Goal: Find specific page/section: Find specific page/section

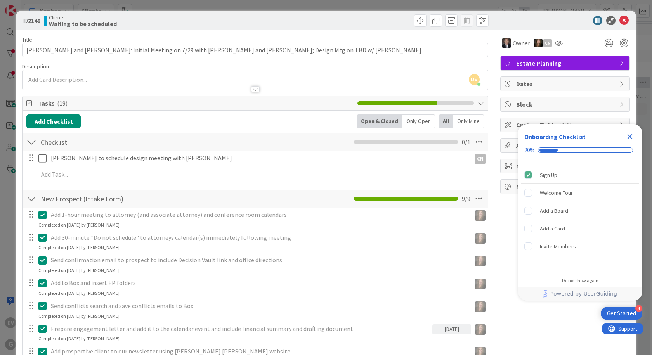
scroll to position [380, 0]
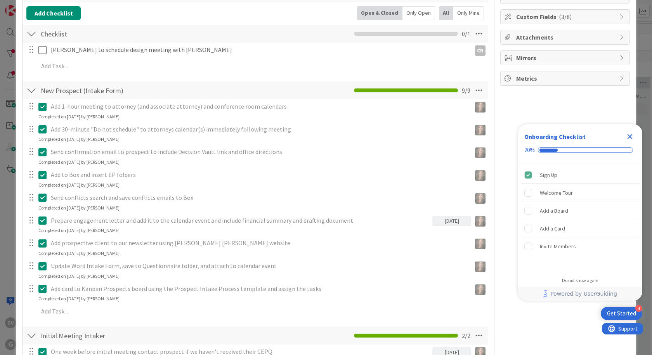
click at [634, 135] on icon "Close Checklist" at bounding box center [629, 136] width 9 height 9
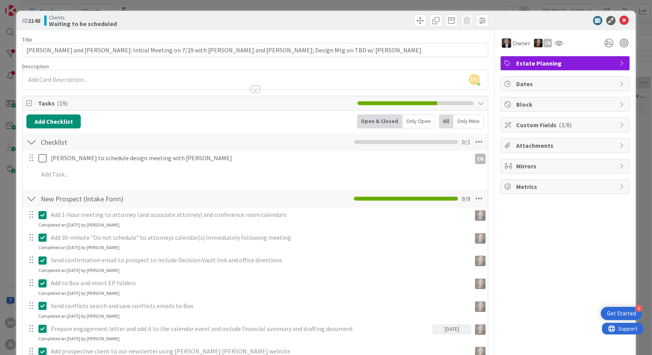
scroll to position [0, 0]
click at [620, 24] on icon at bounding box center [624, 20] width 9 height 9
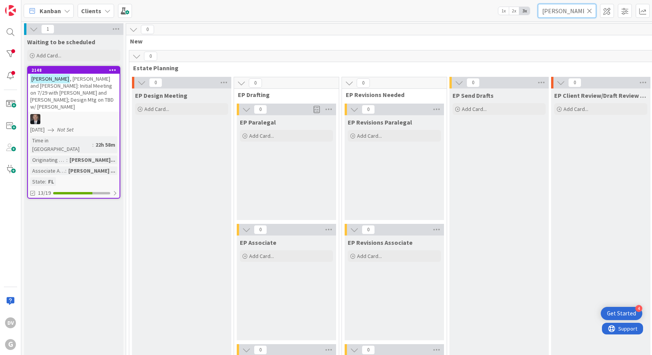
click at [566, 8] on input "[PERSON_NAME]" at bounding box center [567, 11] width 58 height 14
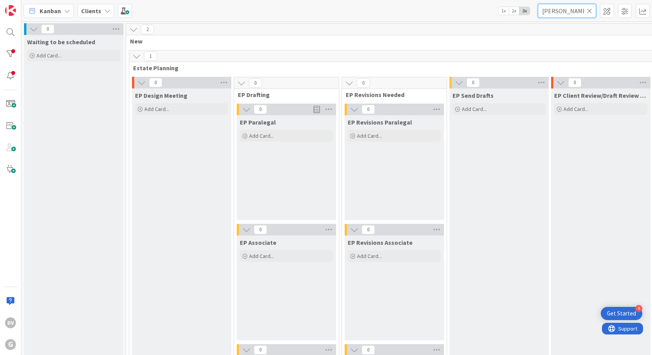
type input "[PERSON_NAME]"
click at [130, 31] on icon at bounding box center [133, 29] width 9 height 9
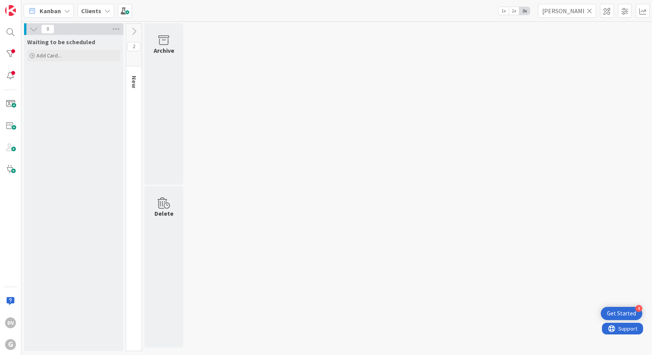
click at [134, 31] on icon at bounding box center [134, 31] width 9 height 9
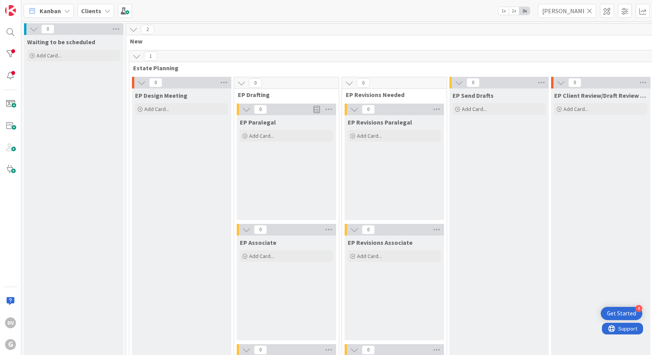
click at [146, 30] on span "2" at bounding box center [147, 29] width 13 height 9
drag, startPoint x: 584, startPoint y: 9, endPoint x: 503, endPoint y: 9, distance: 80.7
click at [503, 9] on div "Kanban Clients 1x 2x 3x [PERSON_NAME]" at bounding box center [336, 10] width 631 height 21
type input "[PERSON_NAME]"
click at [134, 31] on icon at bounding box center [133, 29] width 9 height 9
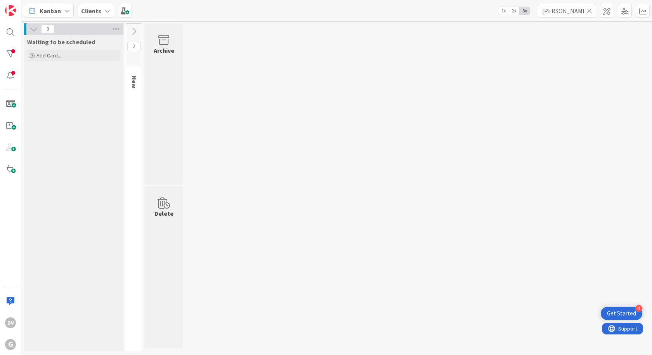
click at [135, 46] on span "2" at bounding box center [133, 46] width 13 height 9
click at [135, 28] on icon at bounding box center [134, 31] width 9 height 9
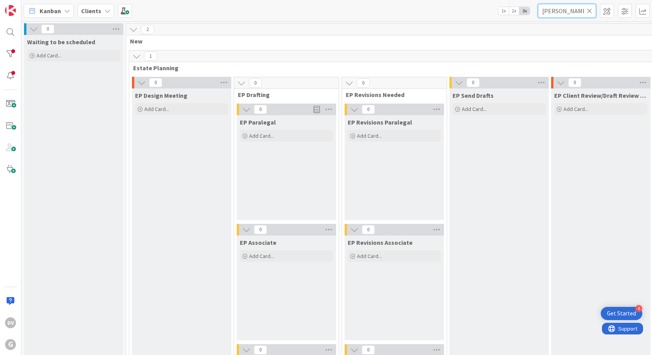
click at [561, 7] on input "[PERSON_NAME]" at bounding box center [567, 11] width 58 height 14
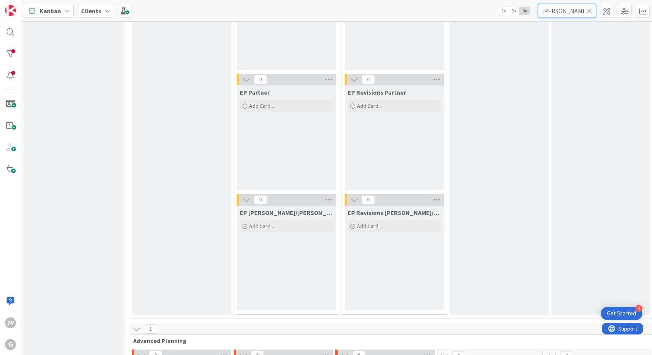
scroll to position [171, 0]
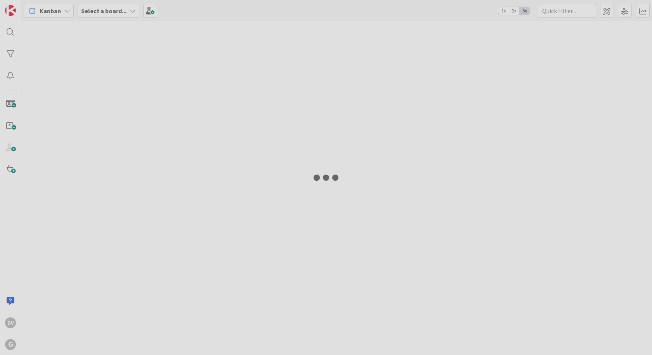
type input "[PERSON_NAME]"
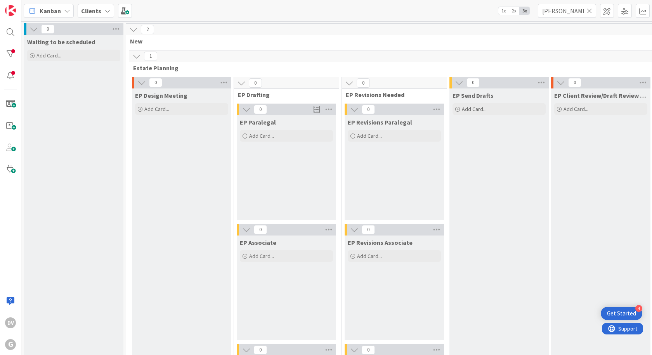
click at [149, 30] on span "2" at bounding box center [147, 29] width 13 height 9
click at [134, 28] on icon at bounding box center [133, 29] width 9 height 9
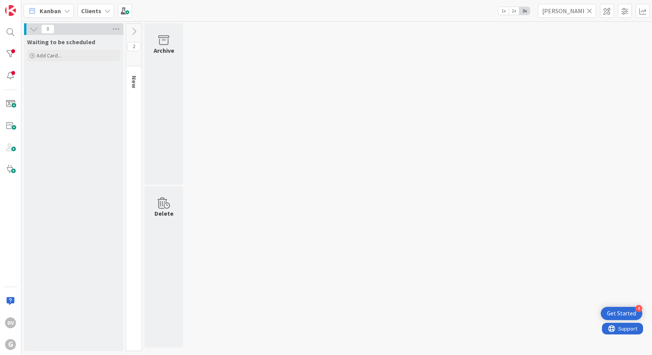
click at [135, 30] on icon at bounding box center [134, 31] width 9 height 9
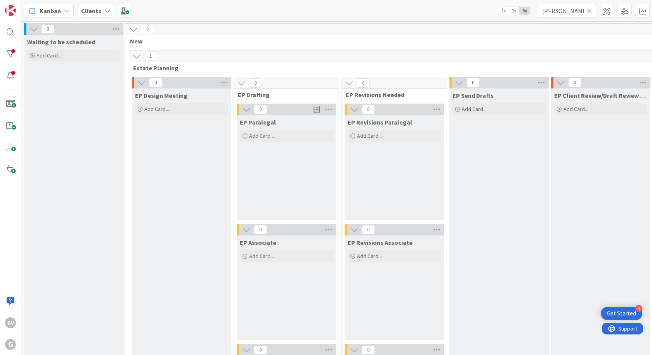
click at [146, 28] on span "2" at bounding box center [147, 29] width 13 height 9
click at [561, 14] on input "[PERSON_NAME]" at bounding box center [567, 11] width 58 height 14
click at [504, 14] on span "1x" at bounding box center [503, 11] width 10 height 8
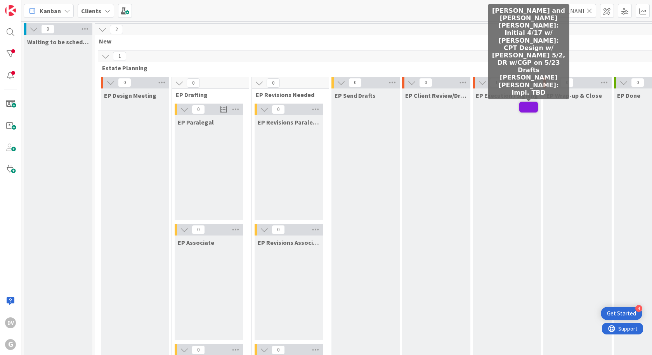
click at [529, 108] on span at bounding box center [528, 107] width 19 height 11
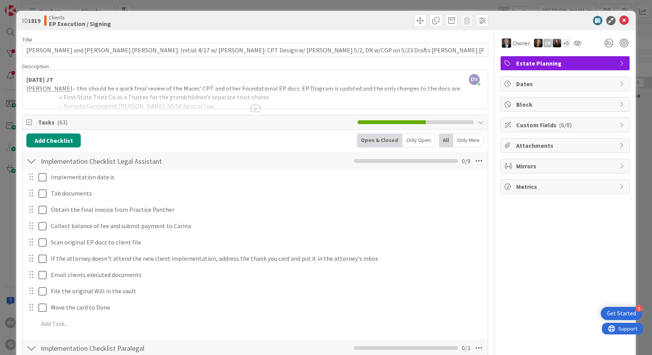
click at [250, 101] on div at bounding box center [255, 99] width 465 height 20
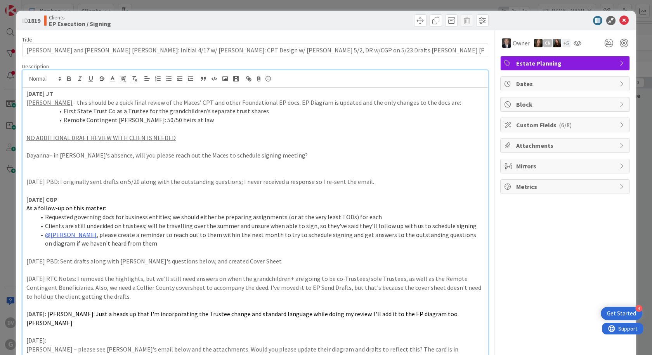
click at [276, 156] on p "Dayanna – in Cindy’s absence, will you please reach out the Maces to schedule s…" at bounding box center [255, 155] width 458 height 9
click at [620, 19] on icon at bounding box center [624, 20] width 9 height 9
